Goal: Navigation & Orientation: Go to known website

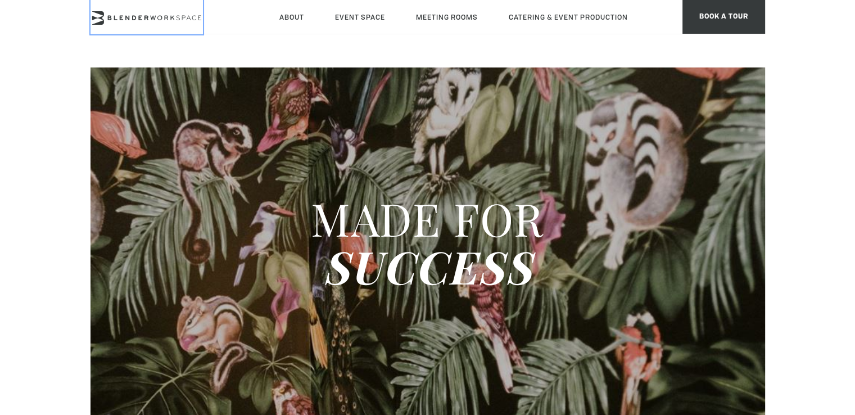
click at [138, 11] on link at bounding box center [147, 17] width 112 height 34
